Goal: Task Accomplishment & Management: Manage account settings

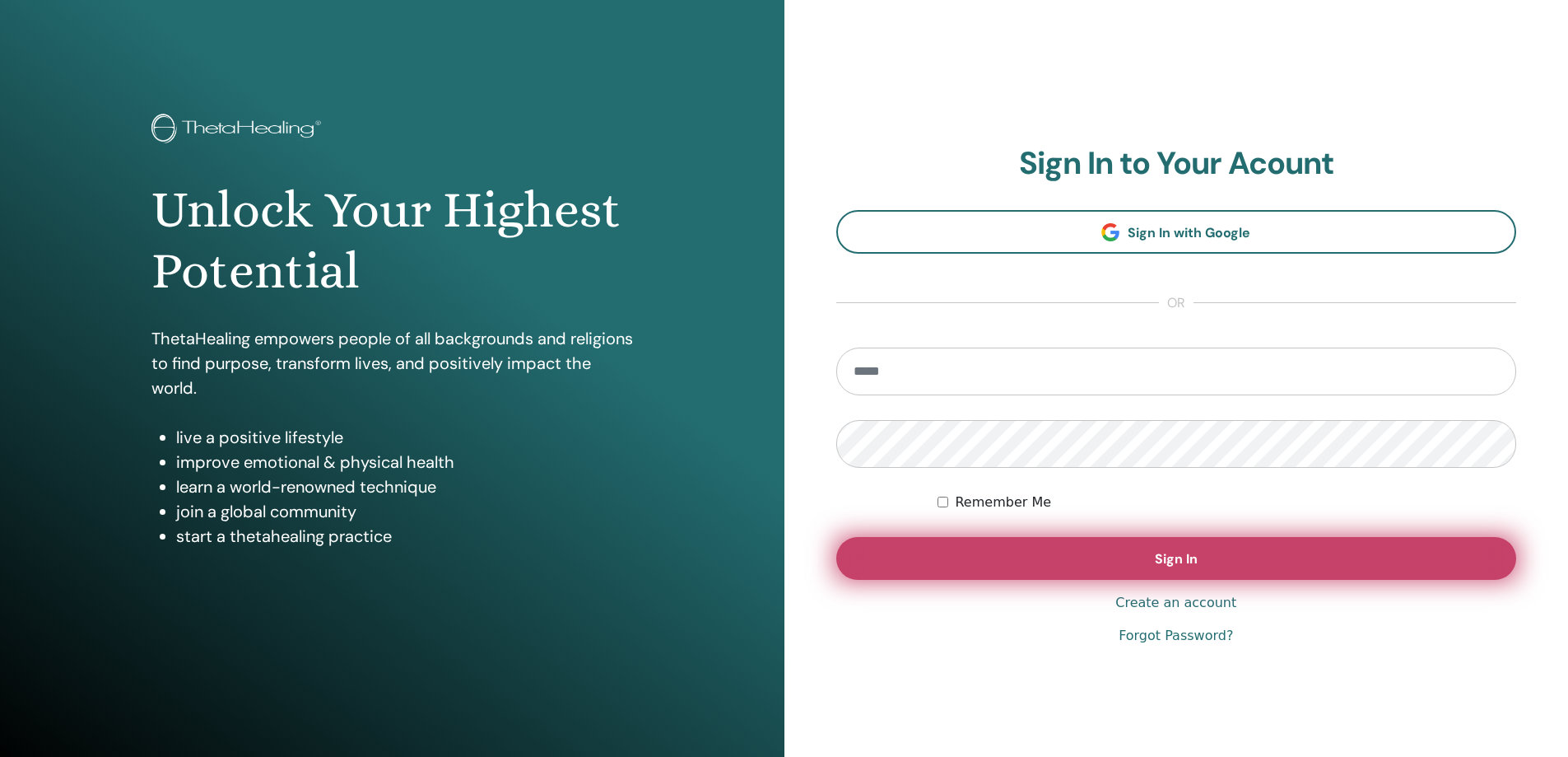
type input "**********"
click at [1240, 549] on button "Sign In" at bounding box center [1176, 558] width 681 height 43
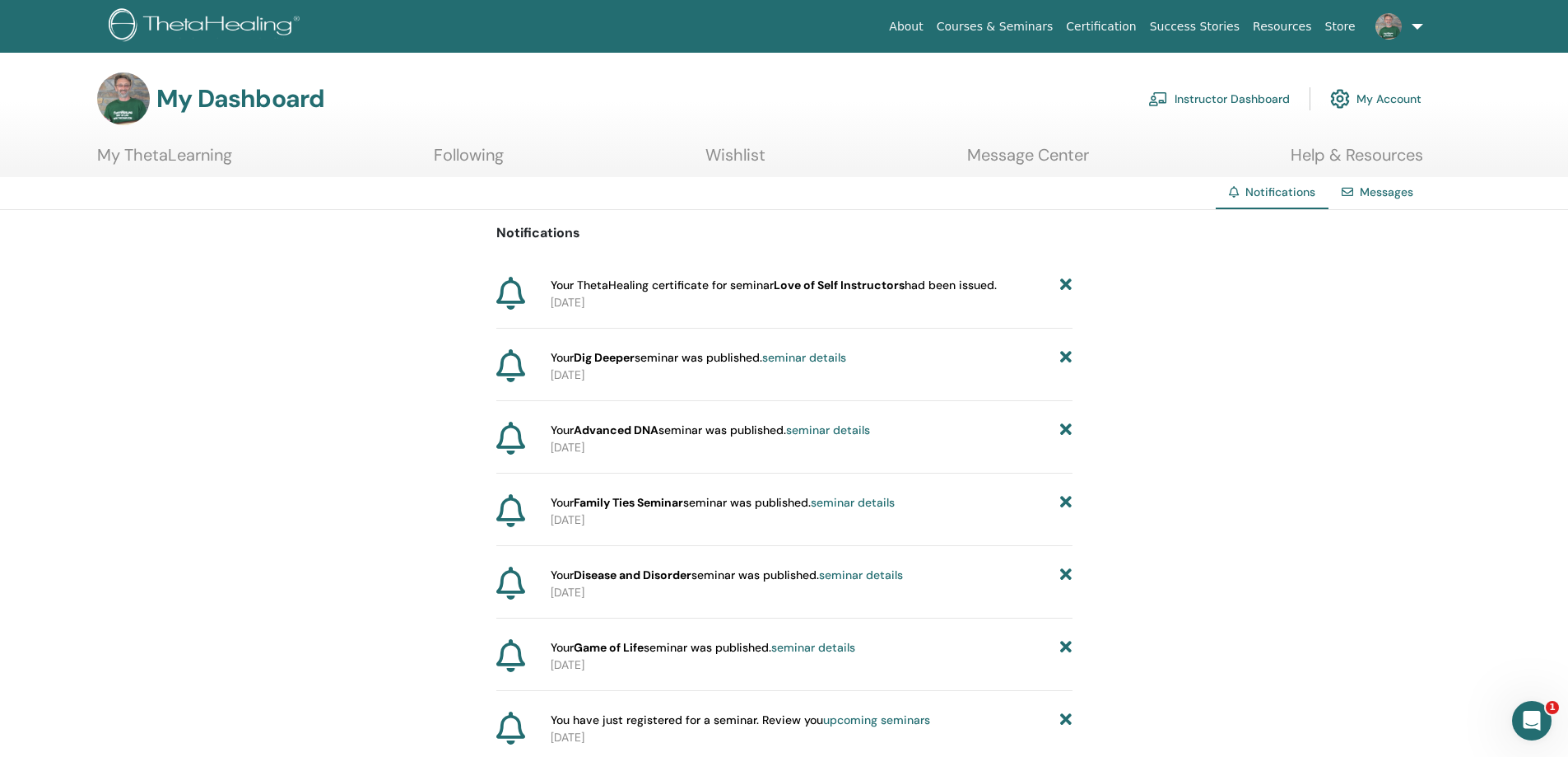
click at [1014, 150] on link "Message Center" at bounding box center [1028, 161] width 122 height 32
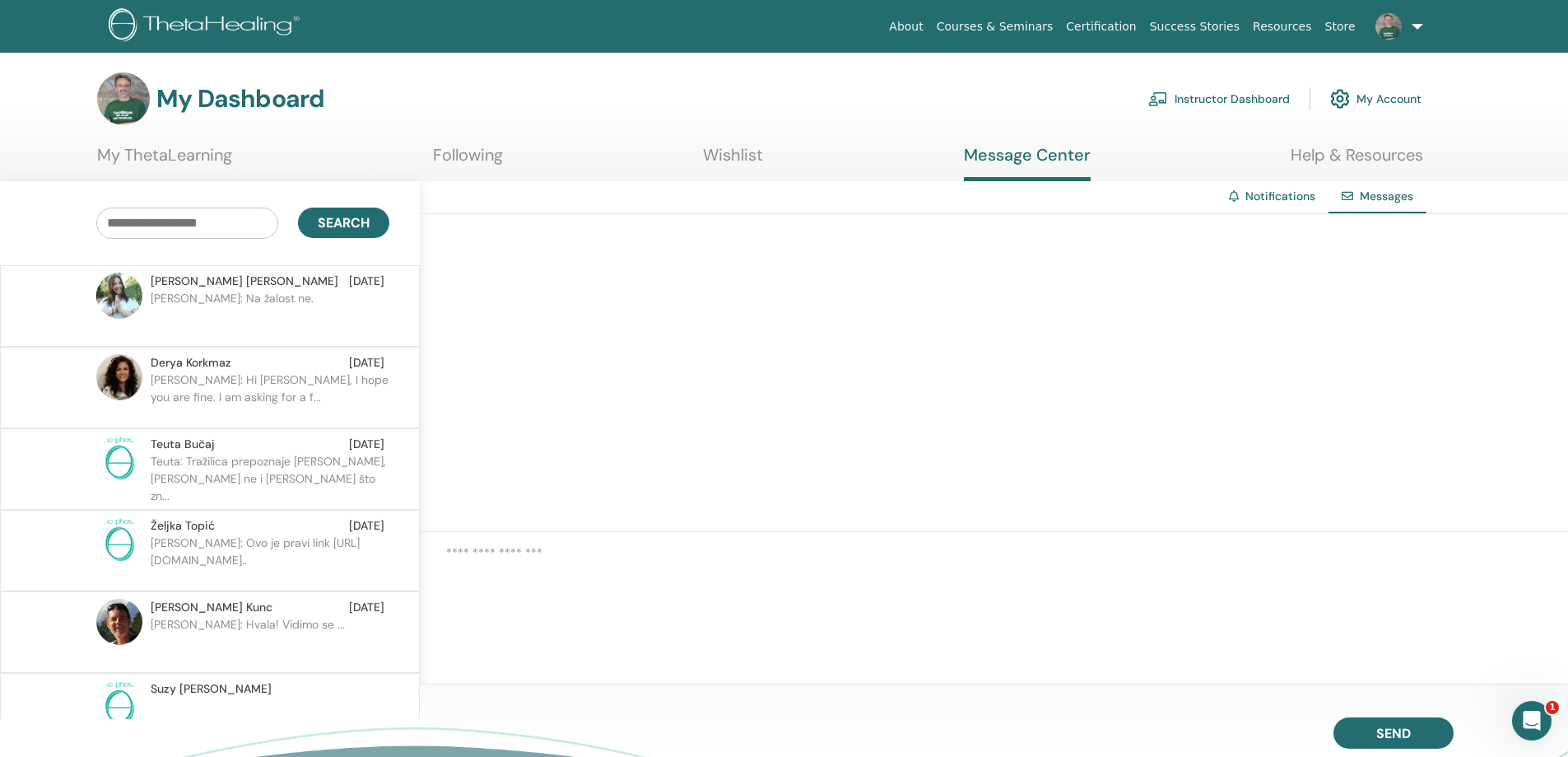
click at [1203, 97] on link "Instructor Dashboard" at bounding box center [1219, 98] width 141 height 36
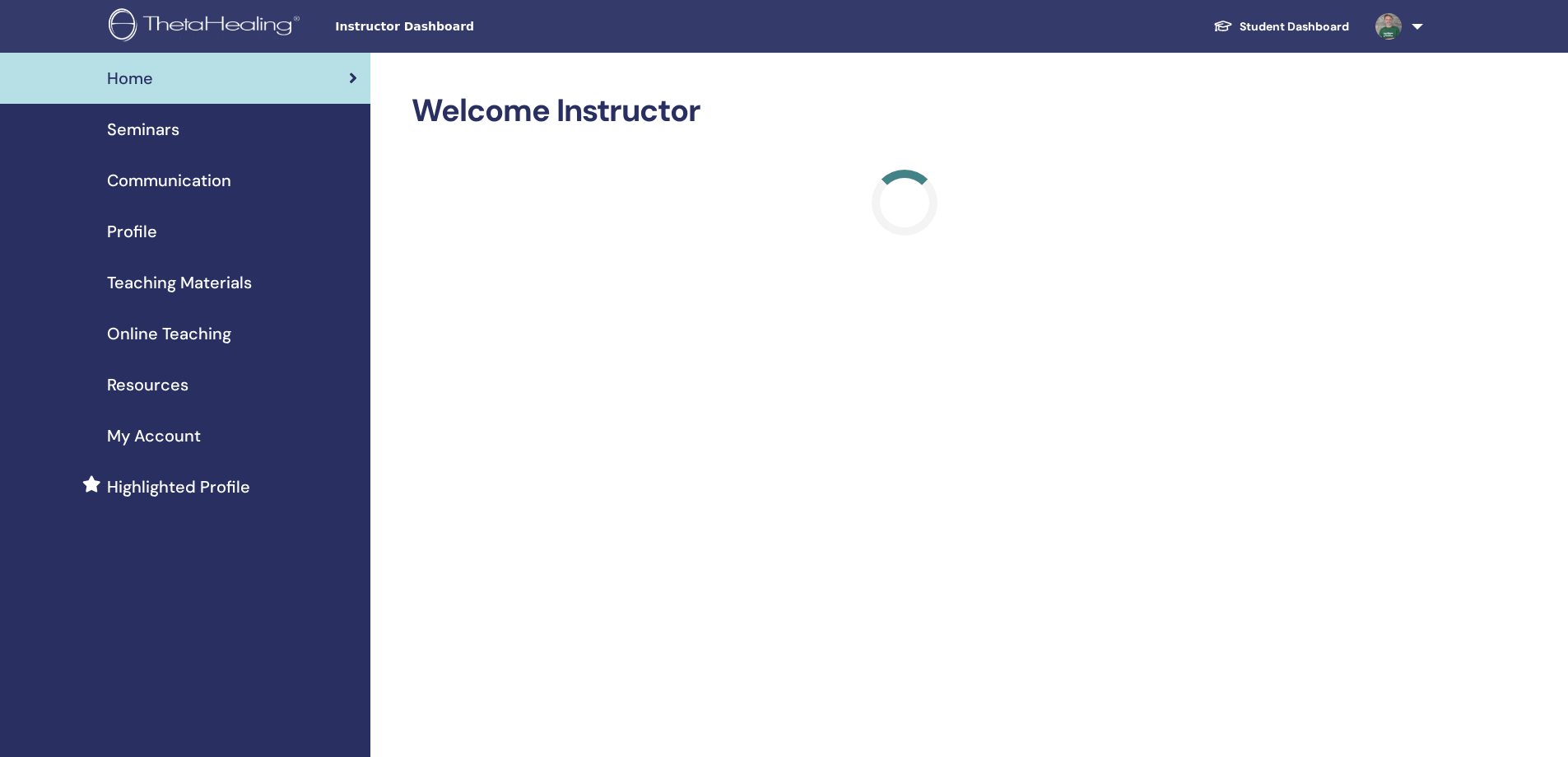
click at [145, 129] on span "Seminars" at bounding box center [143, 130] width 72 height 25
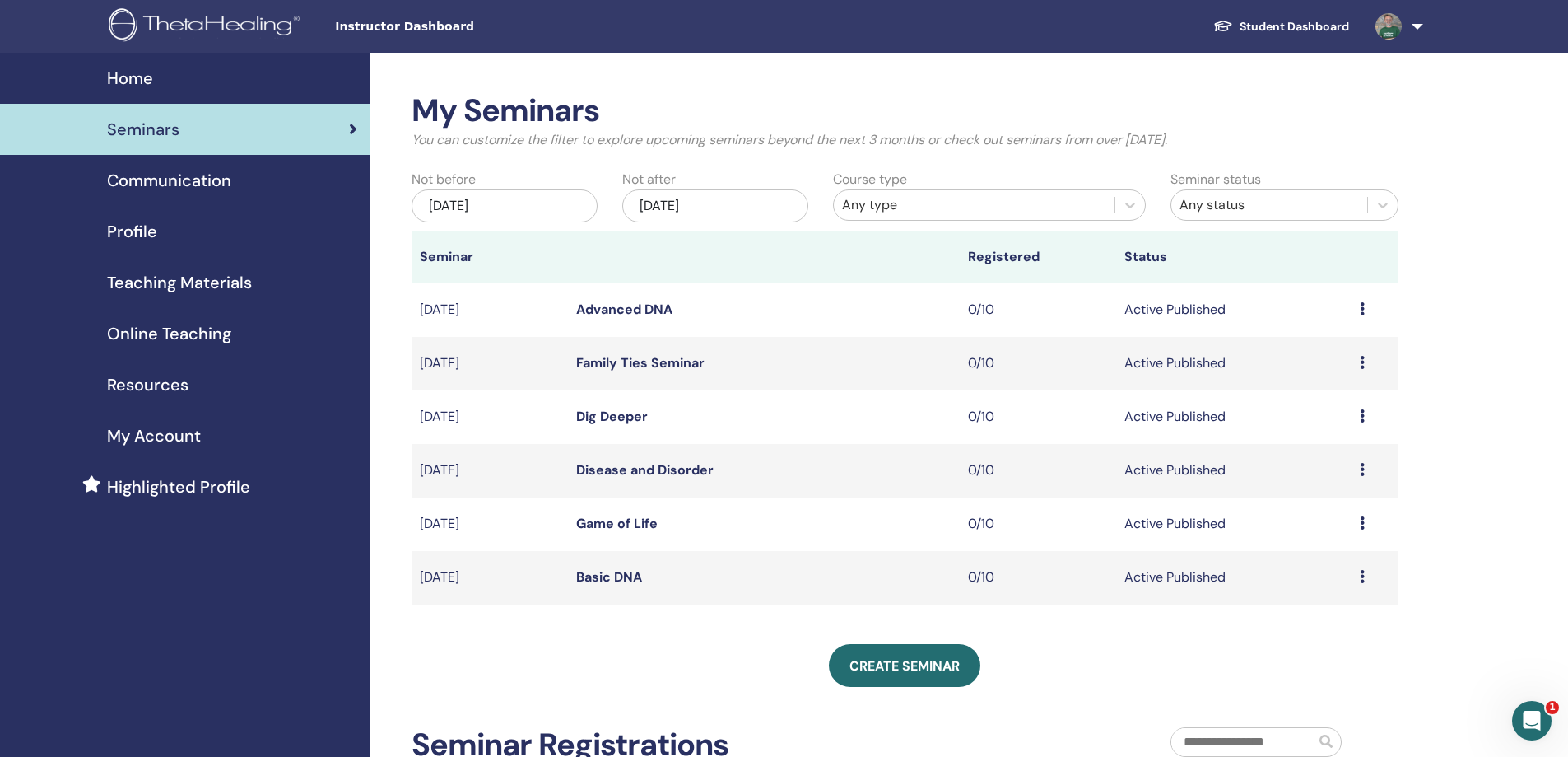
click at [619, 580] on link "Basic DNA" at bounding box center [609, 576] width 66 height 17
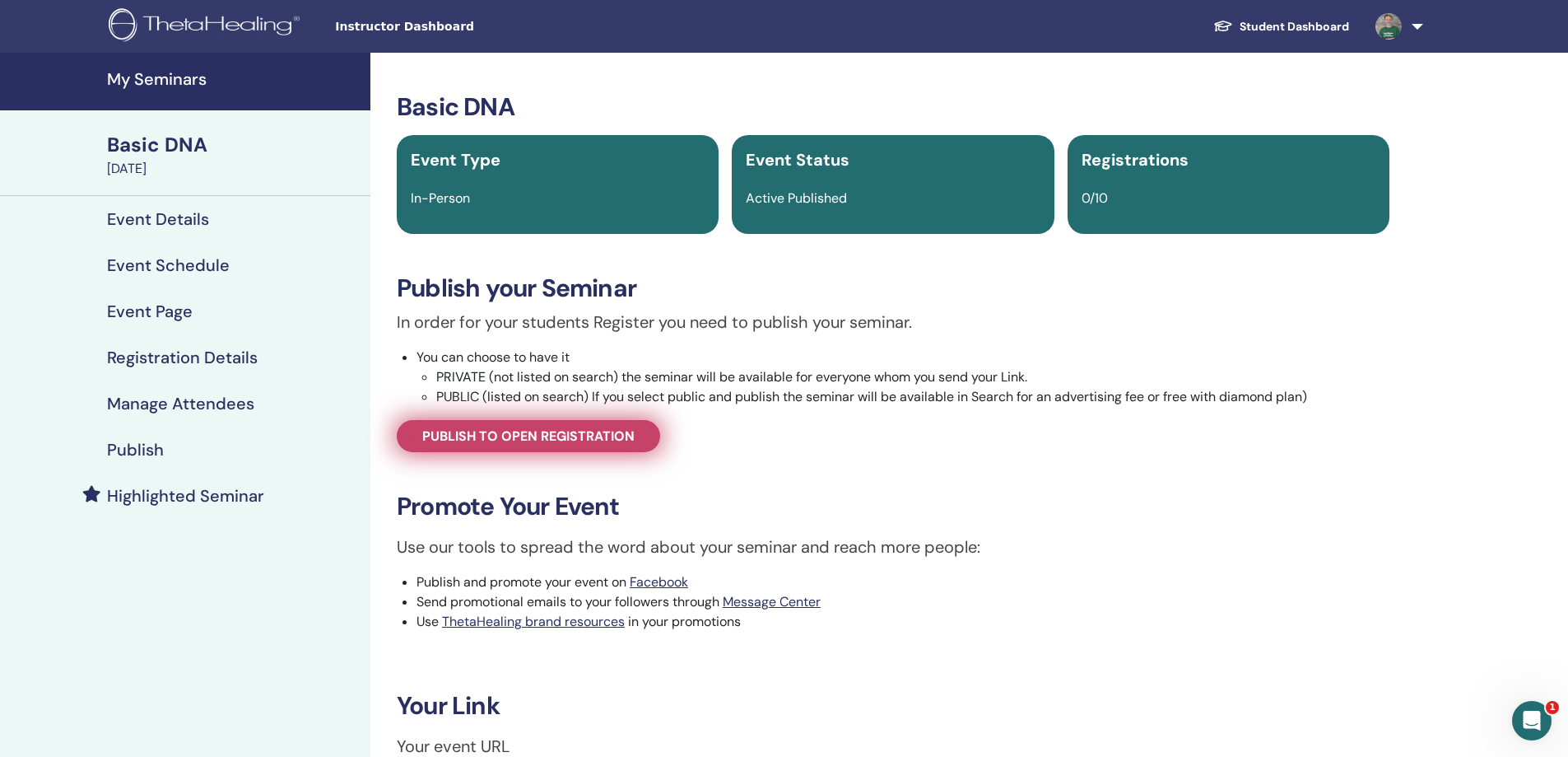
click at [547, 431] on span "Publish to open registration" at bounding box center [528, 436] width 212 height 17
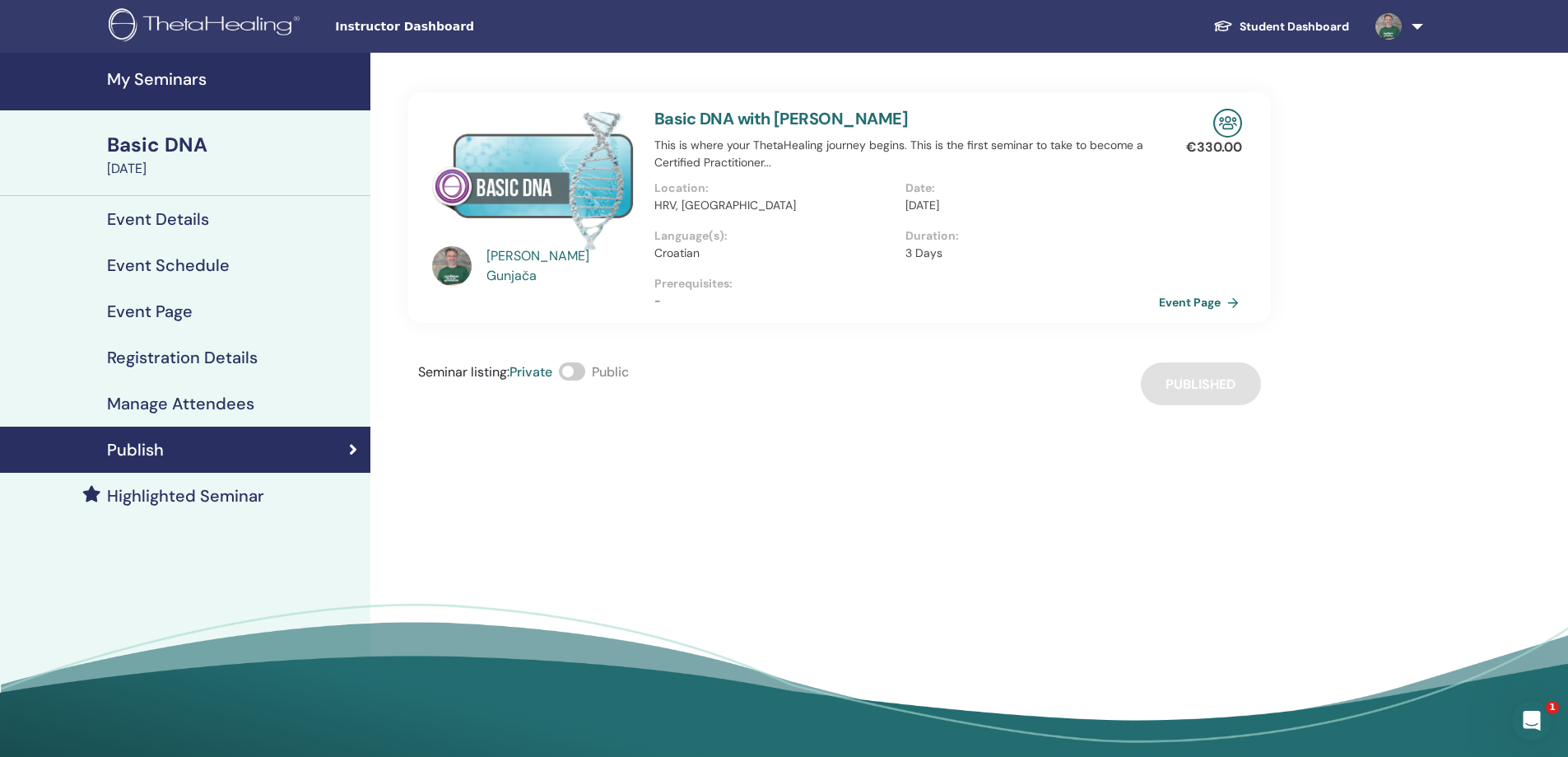
click at [1202, 302] on link "Event Page" at bounding box center [1202, 302] width 87 height 25
click at [1183, 298] on link "Event Page" at bounding box center [1202, 302] width 87 height 25
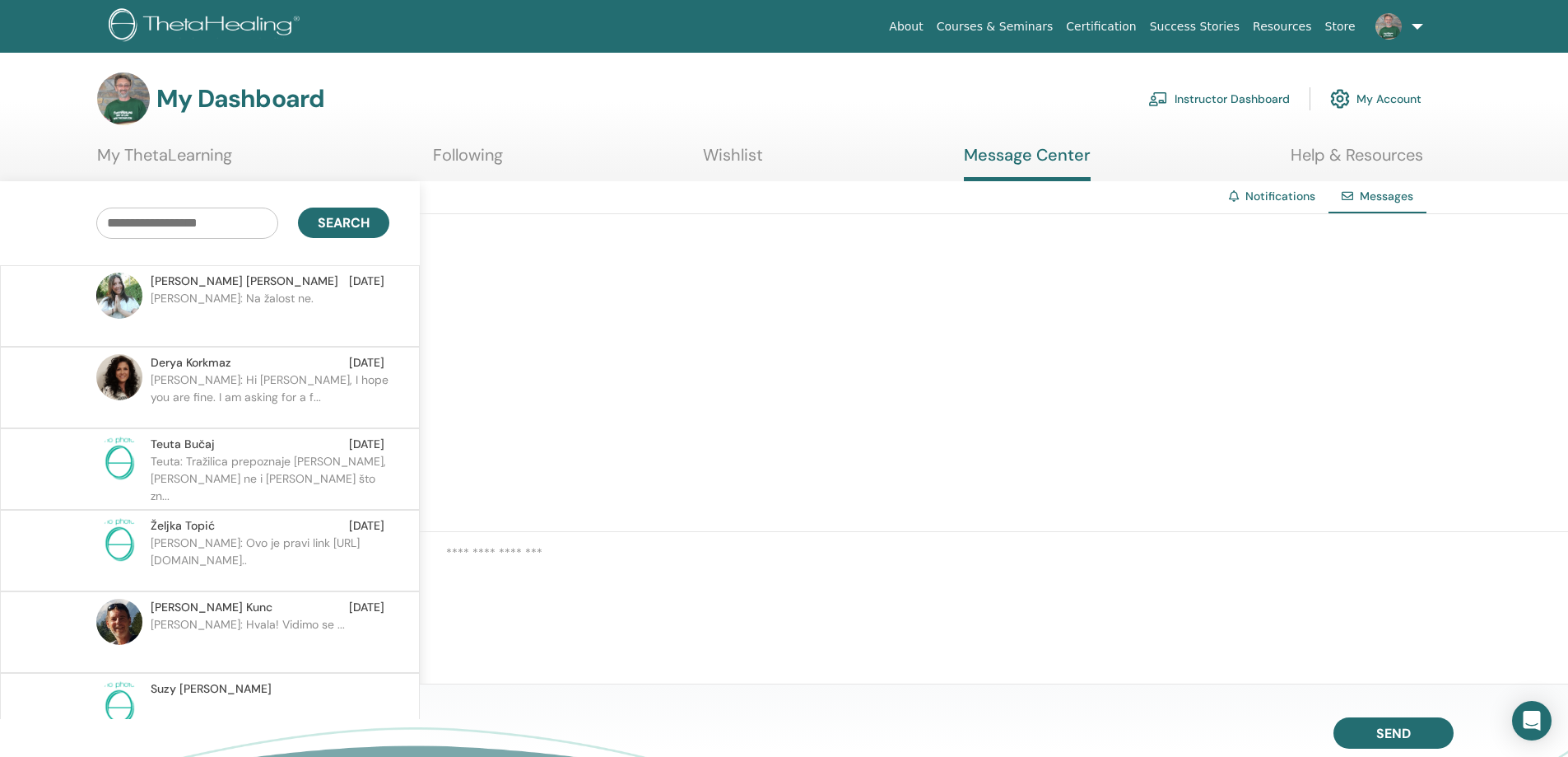
click at [1275, 196] on link "Notifications" at bounding box center [1281, 196] width 70 height 15
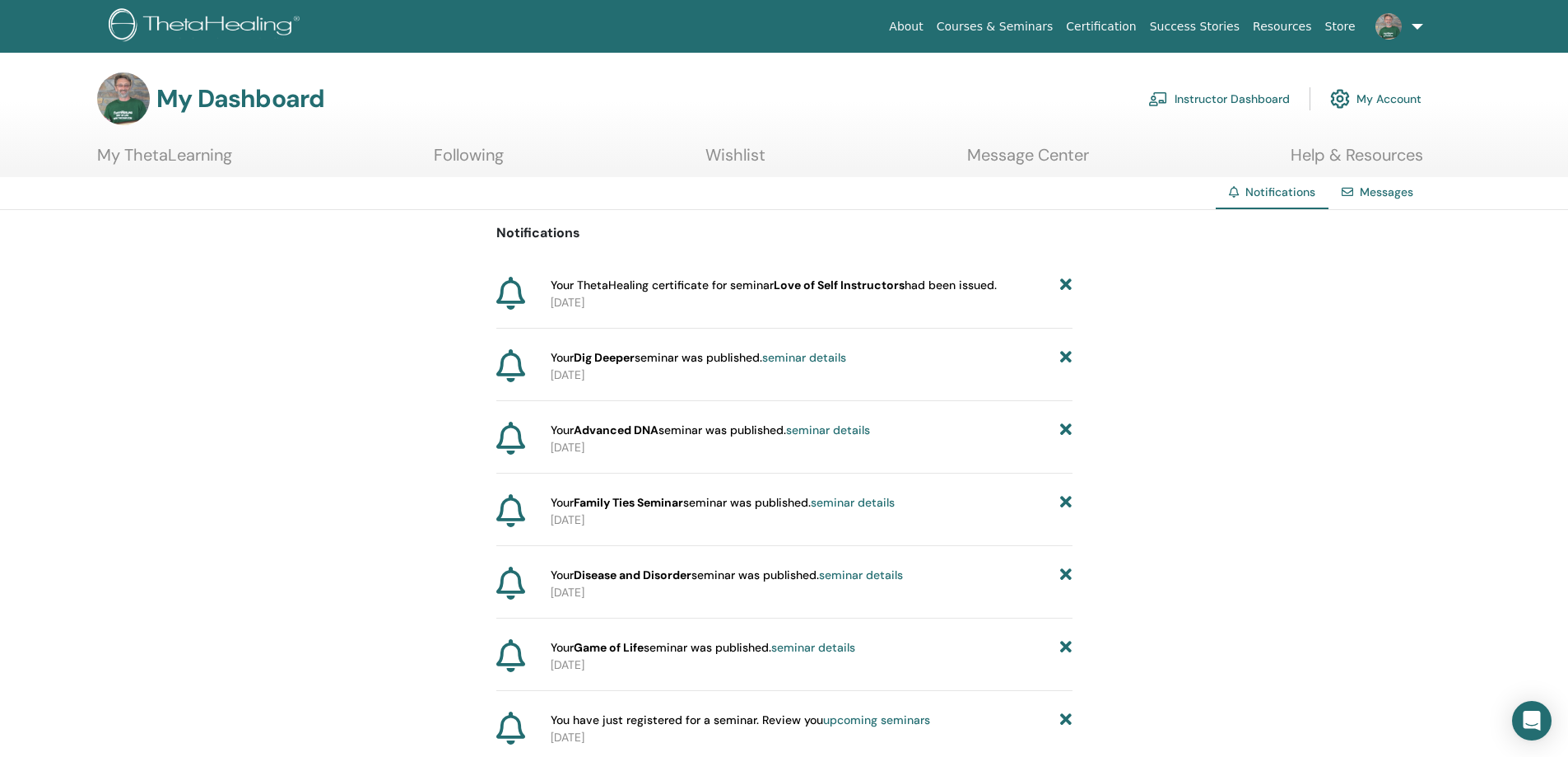
click at [1040, 23] on link "Courses & Seminars" at bounding box center [995, 27] width 130 height 30
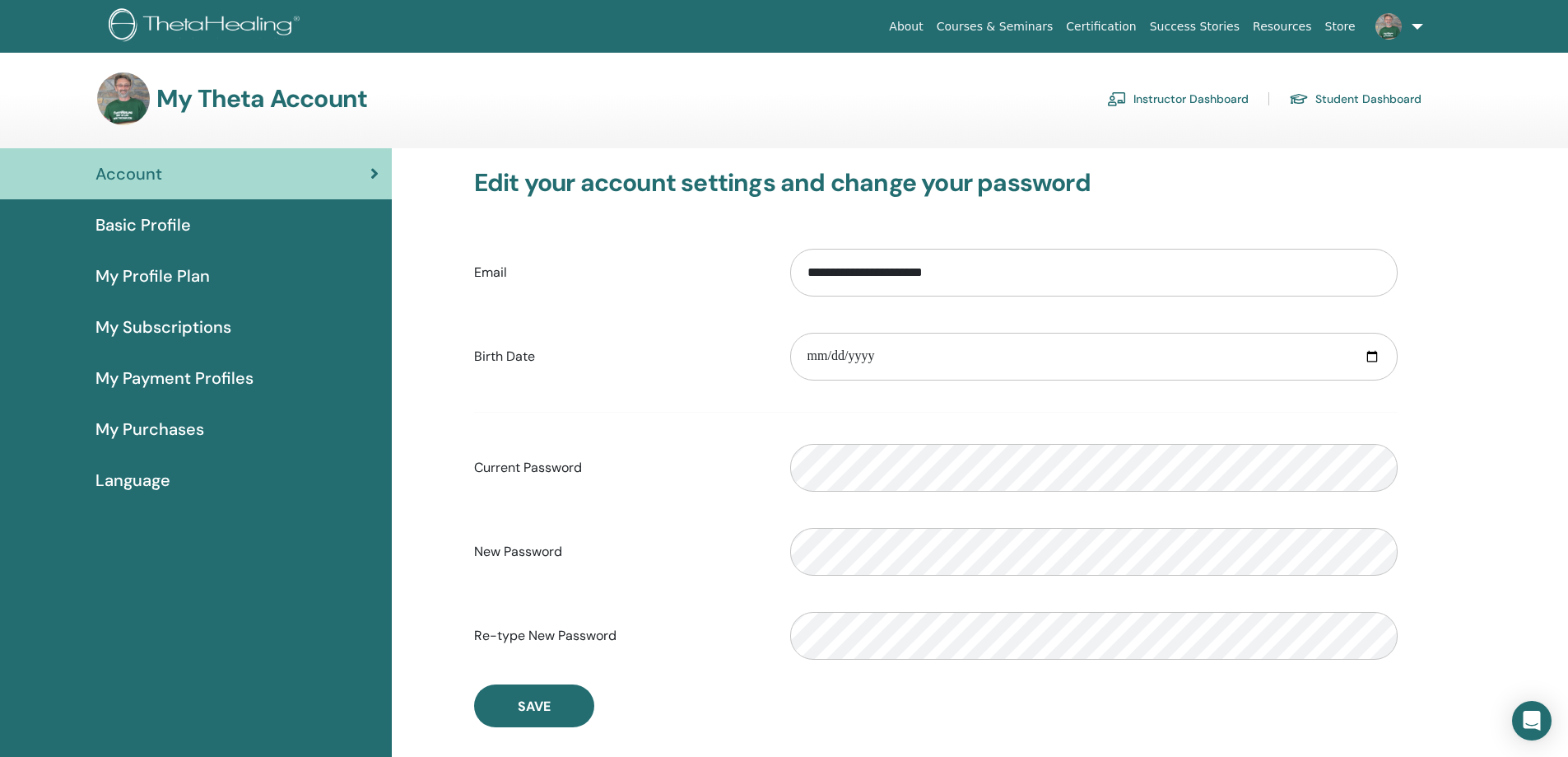
click at [193, 430] on span "My Purchases" at bounding box center [149, 430] width 108 height 25
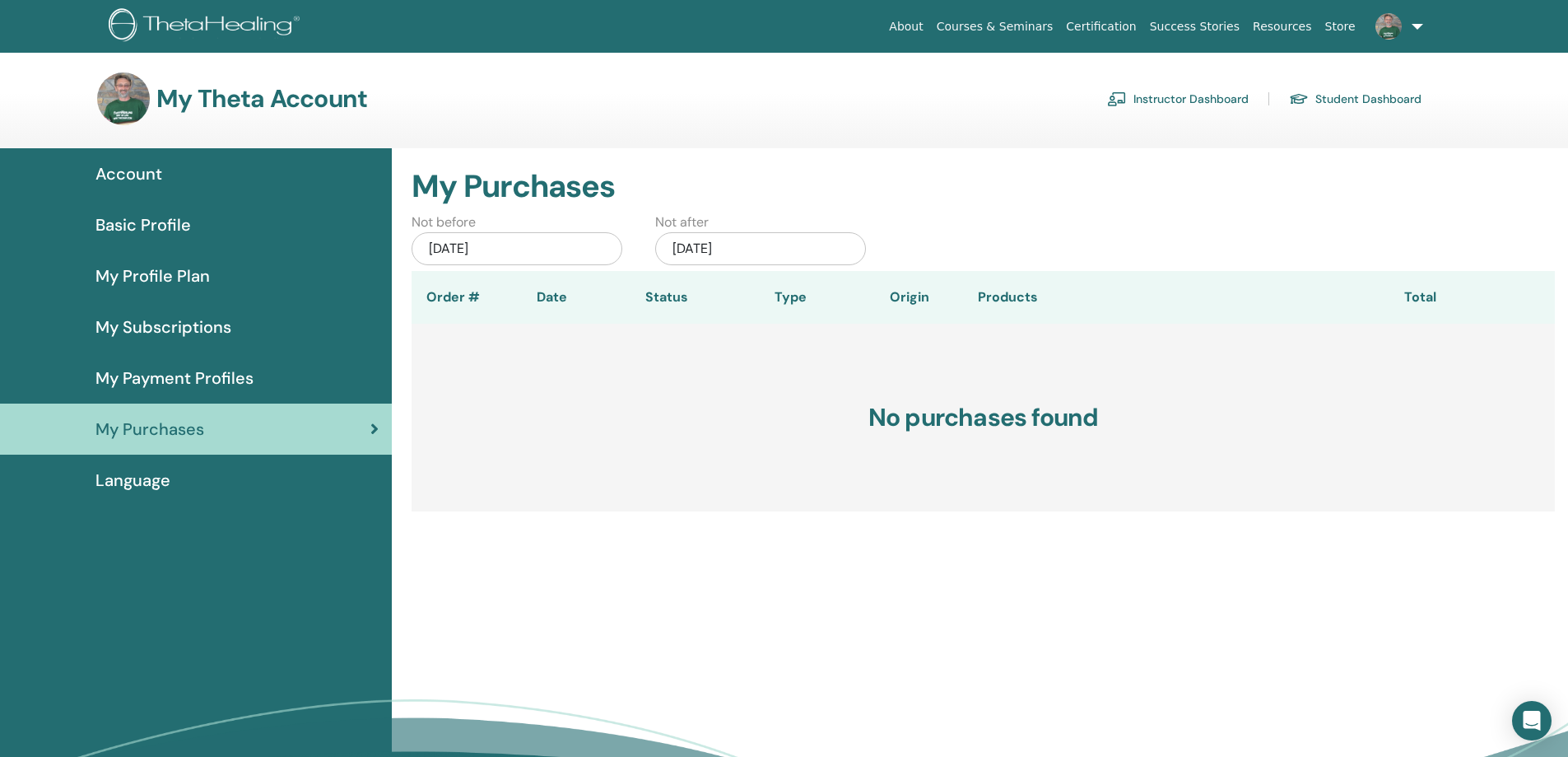
click at [187, 321] on span "My Subscriptions" at bounding box center [164, 327] width 136 height 25
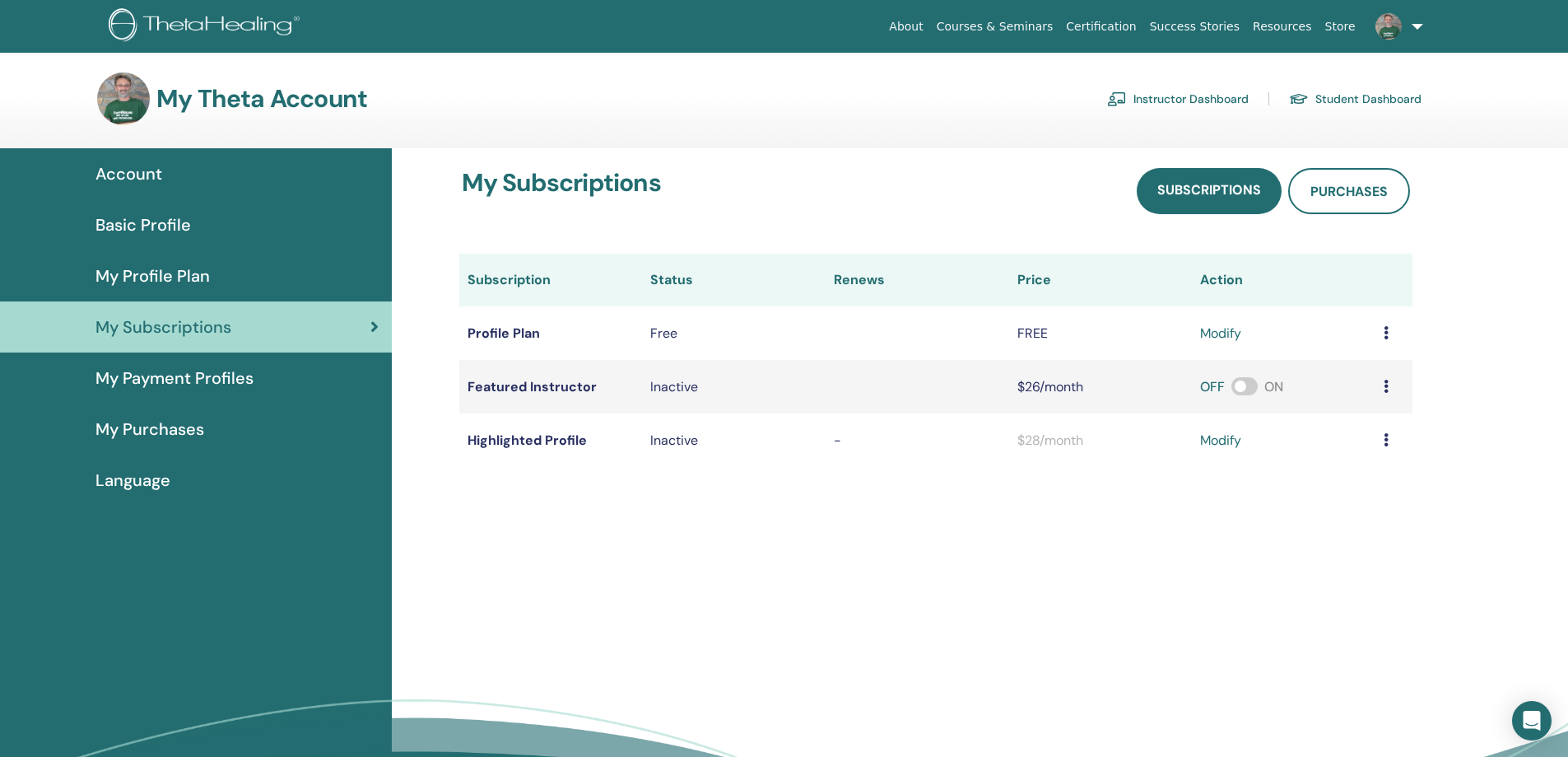
click at [202, 173] on div "Account" at bounding box center [196, 174] width 366 height 25
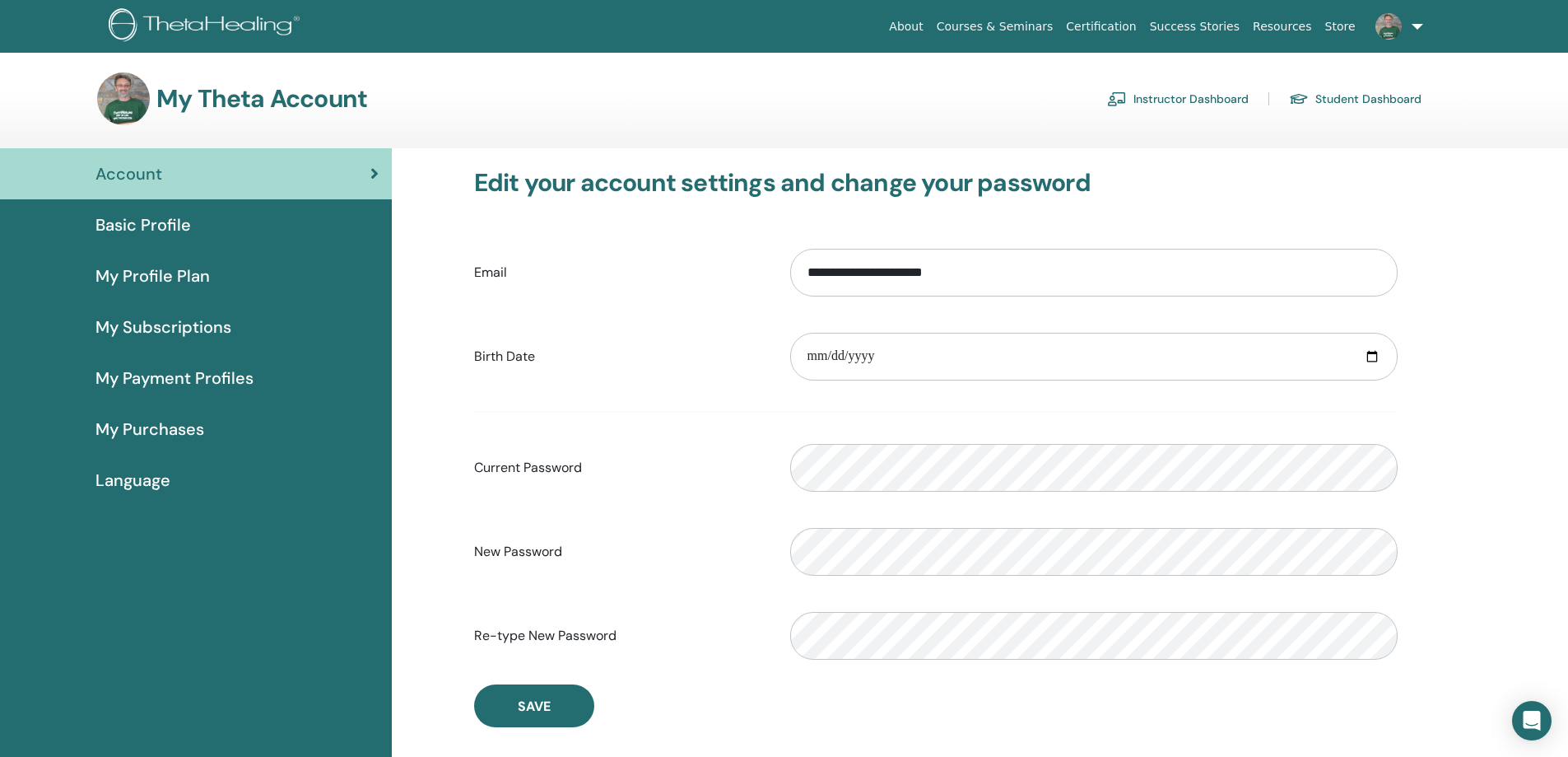
click at [1161, 105] on link "Instructor Dashboard" at bounding box center [1178, 98] width 141 height 26
